Goal: Information Seeking & Learning: Learn about a topic

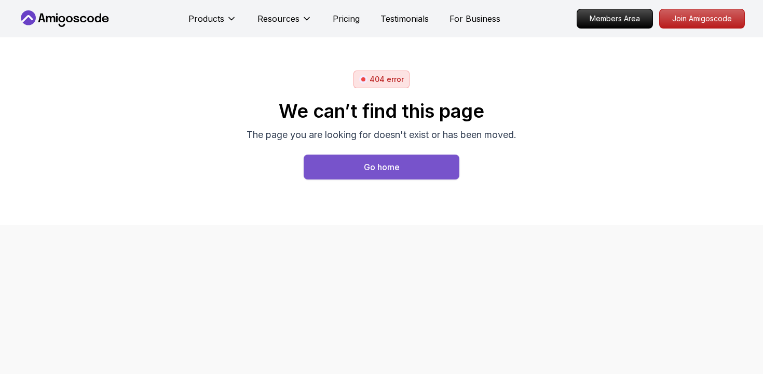
click at [425, 167] on button "Go home" at bounding box center [382, 167] width 156 height 25
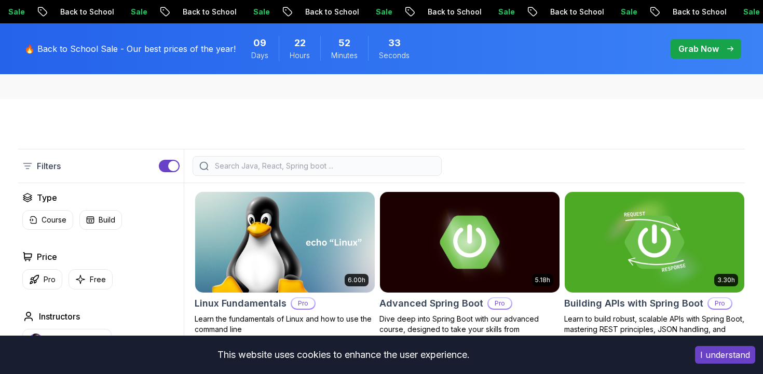
scroll to position [211, 0]
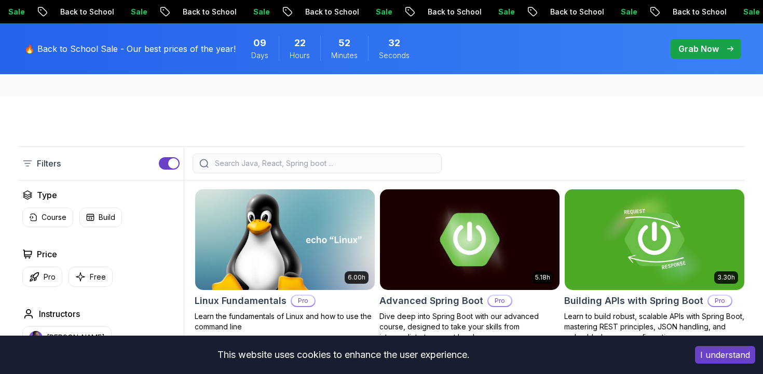
click at [413, 156] on div at bounding box center [316, 164] width 249 height 20
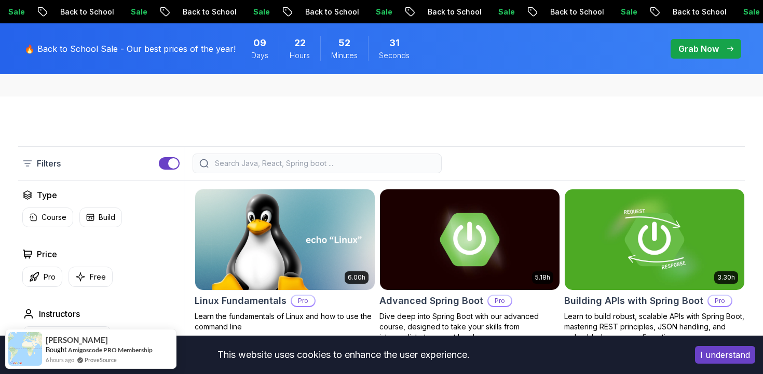
click at [409, 164] on input "search" at bounding box center [324, 163] width 222 height 10
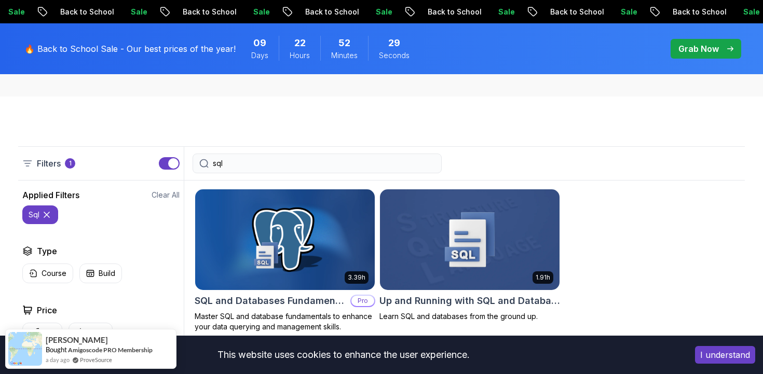
type input "sql"
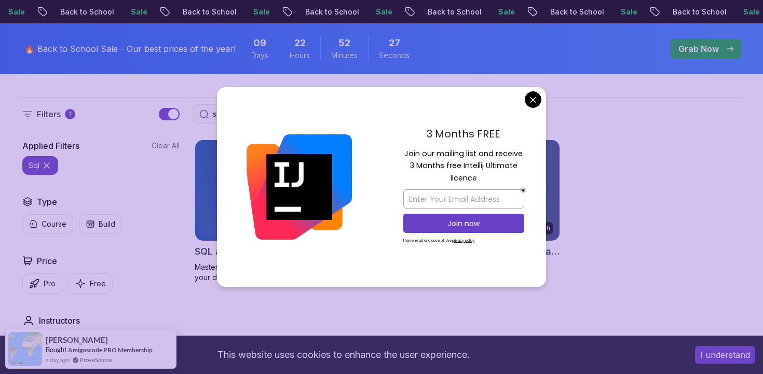
scroll to position [261, 0]
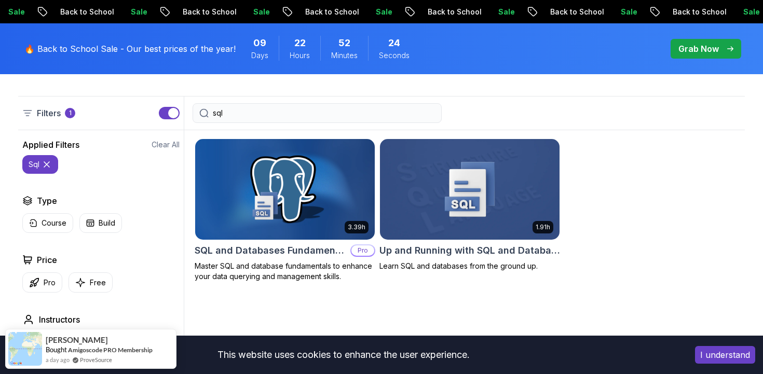
click at [251, 177] on img at bounding box center [284, 188] width 188 height 105
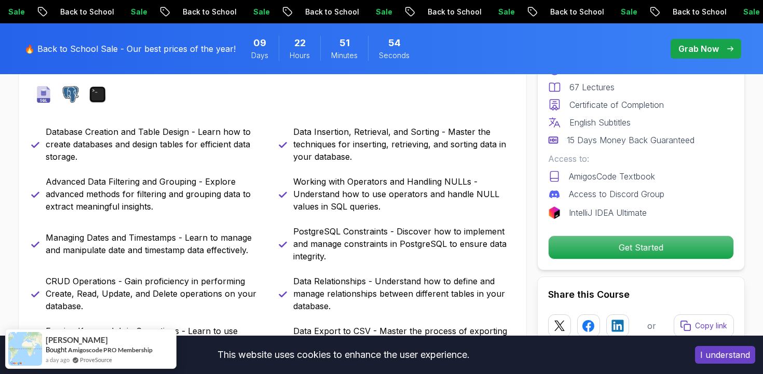
scroll to position [480, 0]
